Goal: Navigation & Orientation: Find specific page/section

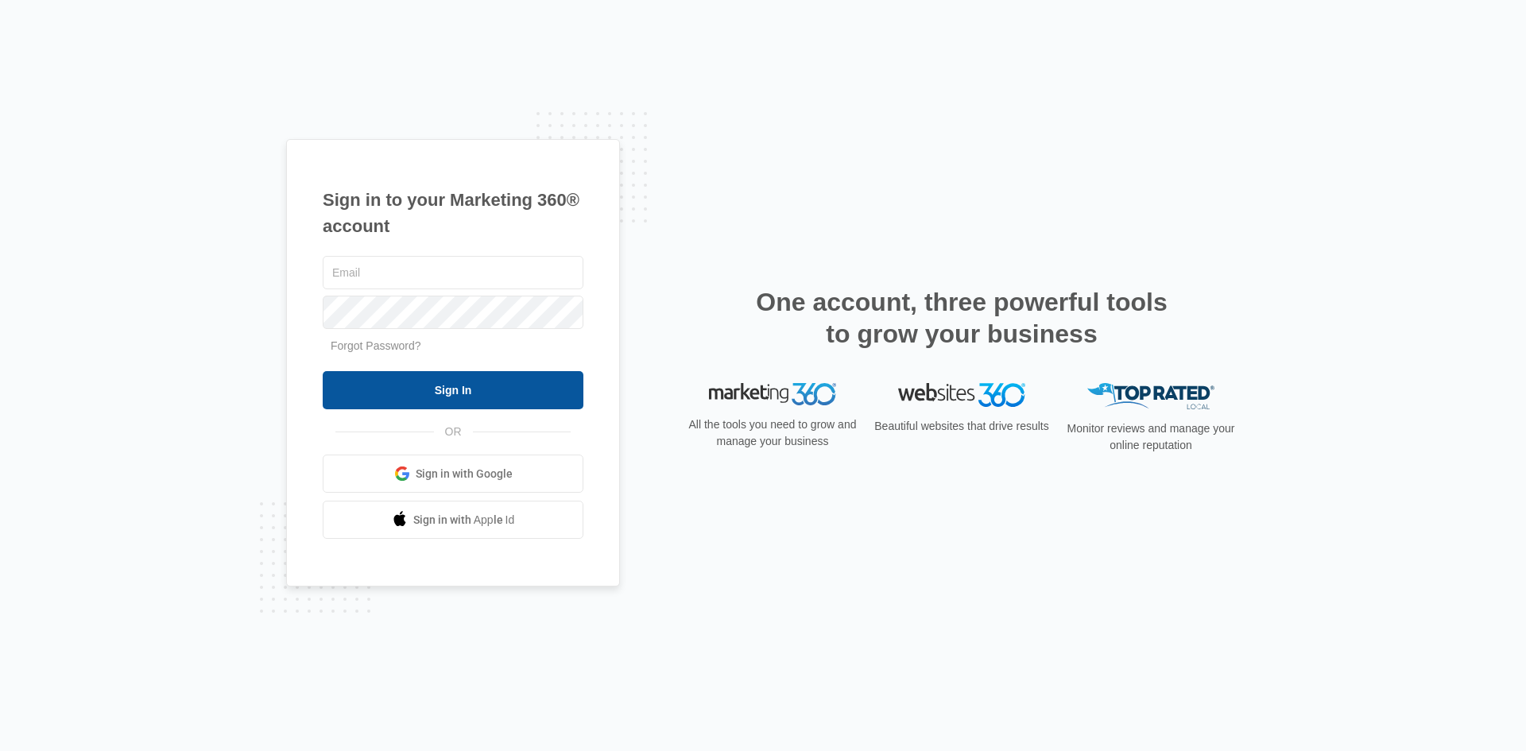
type input "emily.garcia@a1varatings.com"
click at [480, 392] on input "Sign In" at bounding box center [453, 390] width 261 height 38
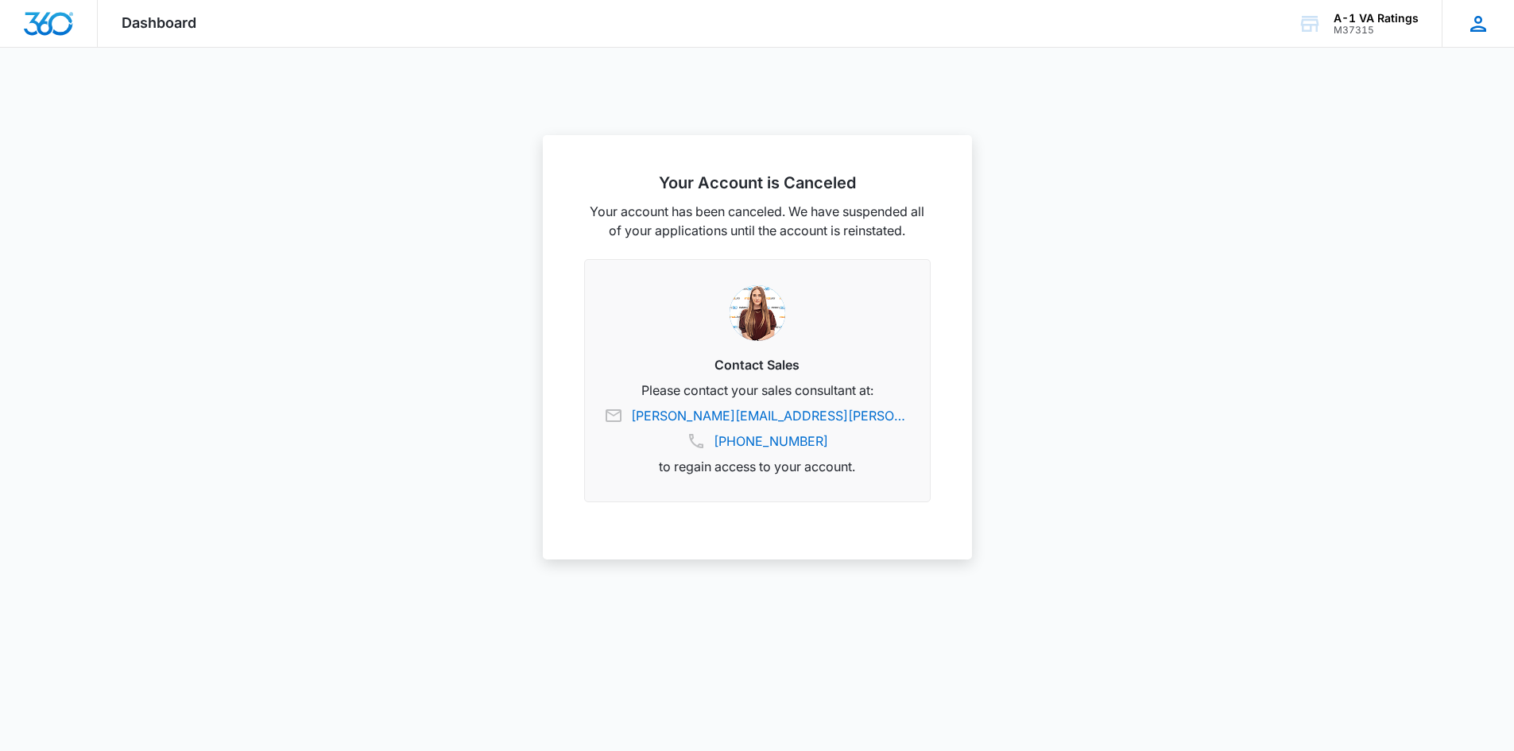
click at [1470, 18] on icon at bounding box center [1478, 24] width 24 height 24
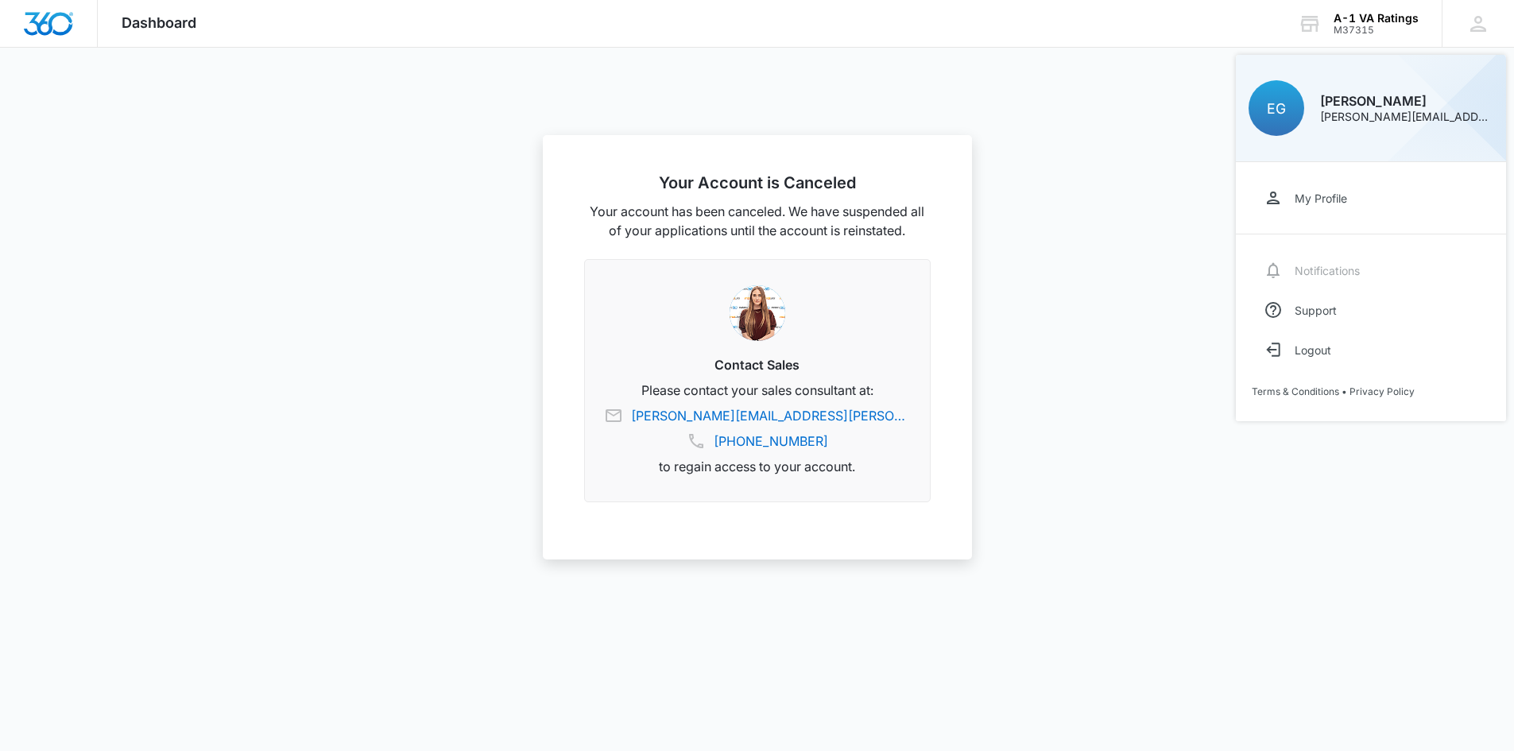
click at [995, 68] on div at bounding box center [757, 375] width 1514 height 751
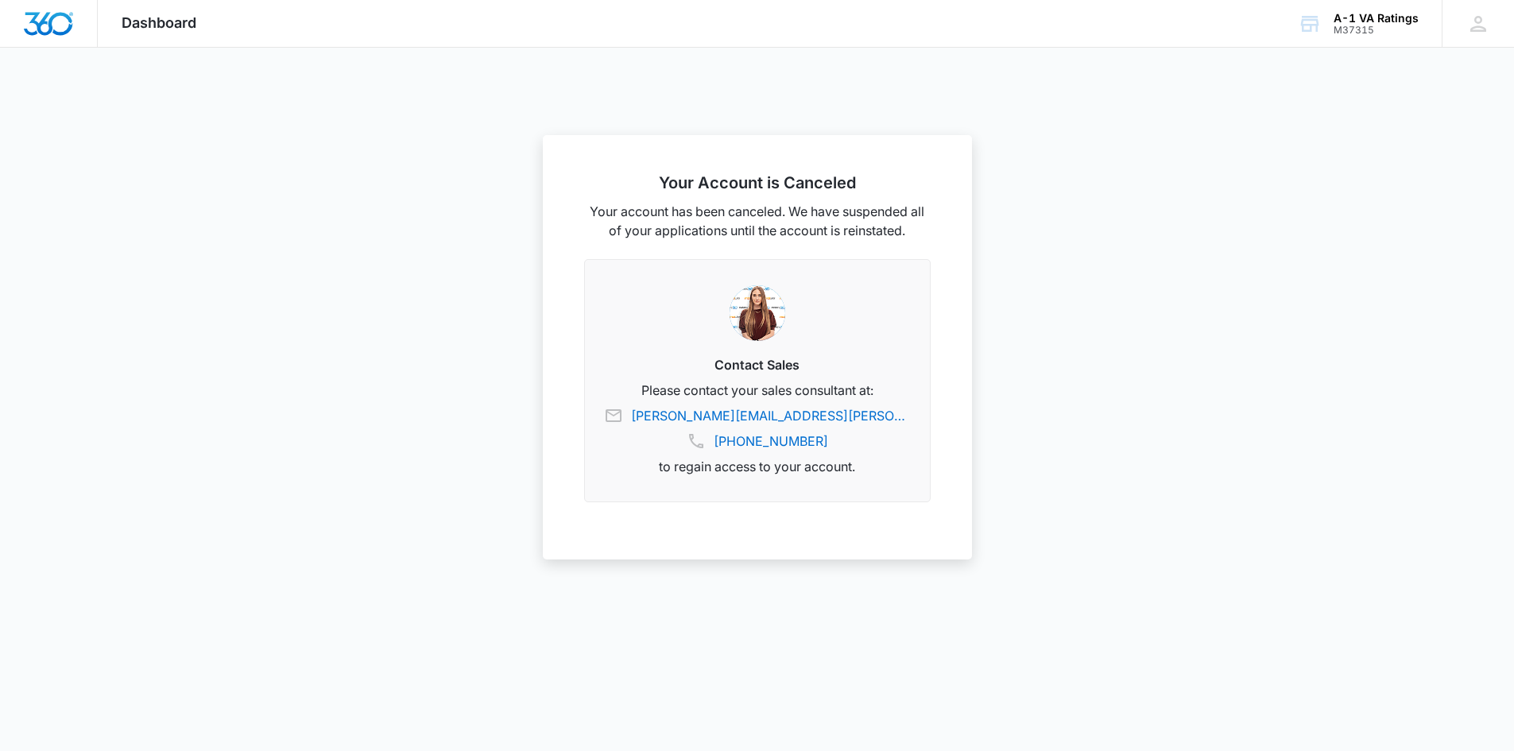
click at [205, 17] on div "Dashboard Apps Reputation Websites Forms CRM Email Social Payments POS Content …" at bounding box center [159, 23] width 122 height 47
click at [180, 22] on span "Dashboard" at bounding box center [159, 22] width 75 height 17
